Goal: Task Accomplishment & Management: Use online tool/utility

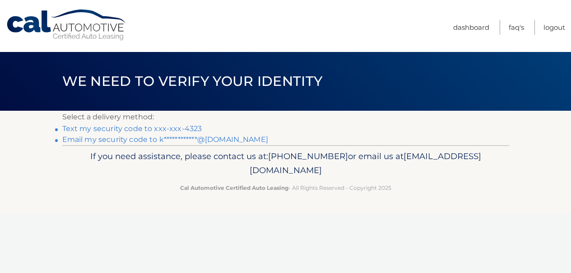
click at [184, 128] on link "Text my security code to xxx-xxx-4323" at bounding box center [132, 128] width 140 height 9
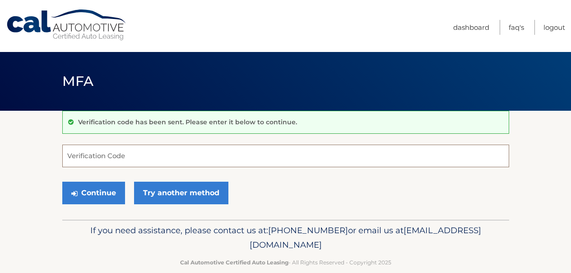
click at [167, 150] on input "Verification Code" at bounding box center [285, 155] width 447 height 23
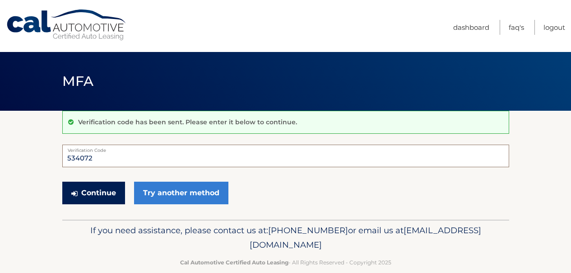
type input "534072"
click at [105, 194] on button "Continue" at bounding box center [93, 192] width 63 height 23
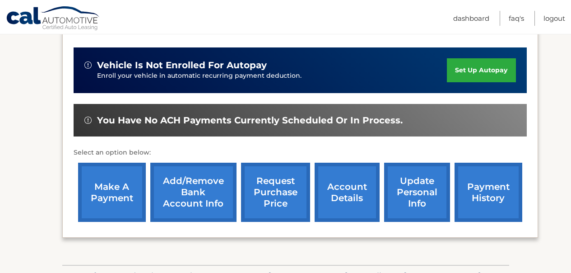
scroll to position [222, 0]
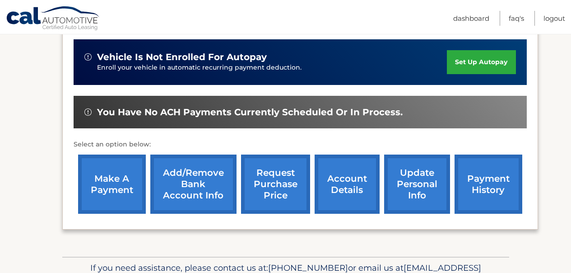
click at [116, 181] on link "make a payment" at bounding box center [112, 183] width 68 height 59
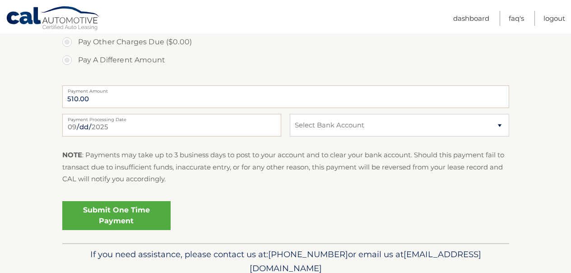
scroll to position [372, 0]
select select "YjMwMmE2MmUtNTQ5Zi00MDcxLTg4ZDItNTM4NGE2YWYzMDk0"
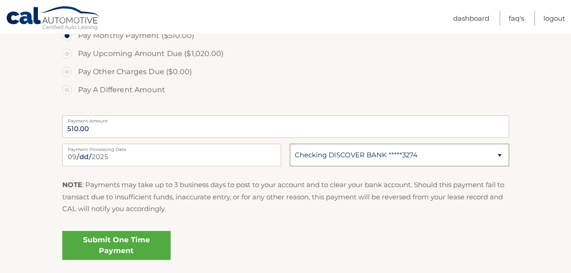
scroll to position [344, 0]
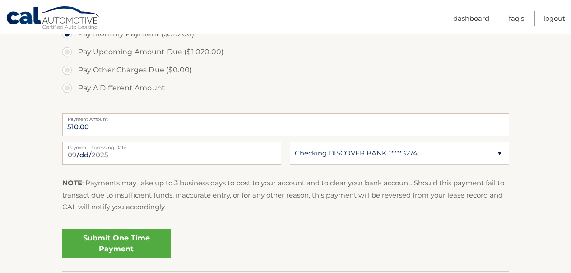
click at [129, 236] on link "Submit One Time Payment" at bounding box center [116, 243] width 108 height 29
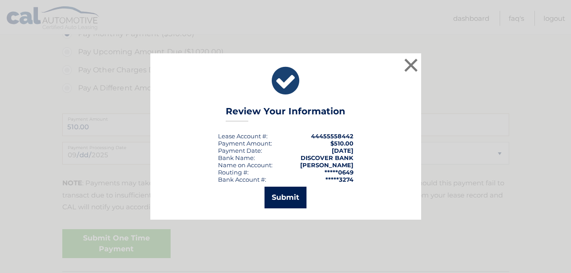
click at [288, 199] on button "Submit" at bounding box center [286, 197] width 42 height 22
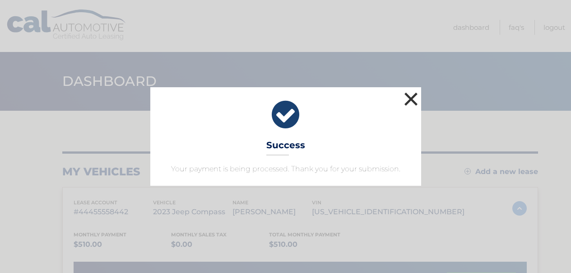
click at [413, 99] on button "×" at bounding box center [411, 99] width 18 height 18
